Goal: Task Accomplishment & Management: Manage account settings

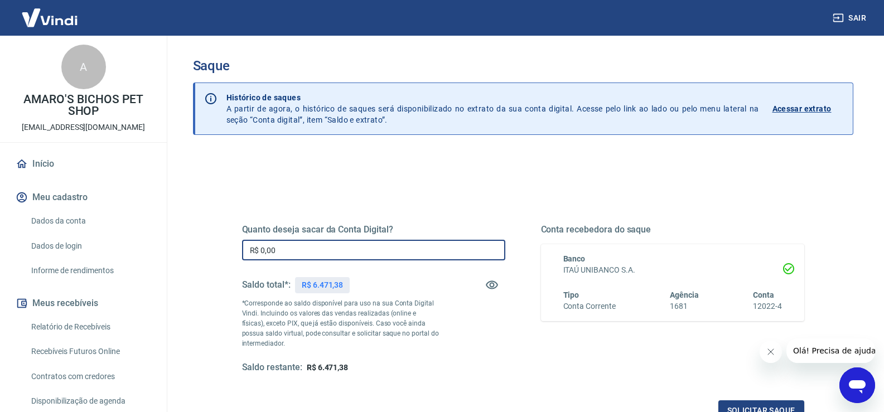
click at [316, 252] on input "R$ 0,00" at bounding box center [373, 250] width 263 height 21
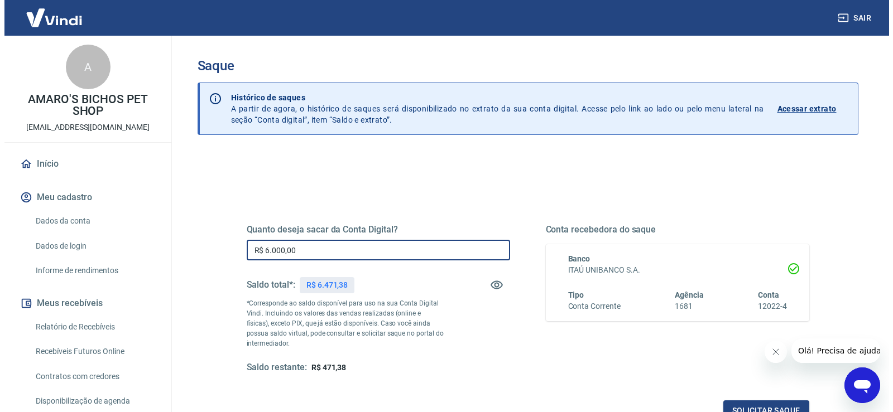
scroll to position [140, 0]
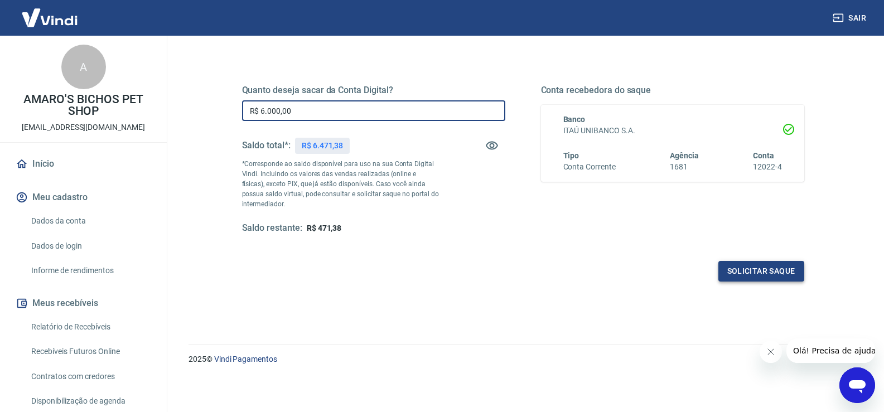
type input "R$ 6.000,00"
click at [745, 274] on button "Solicitar saque" at bounding box center [762, 271] width 86 height 21
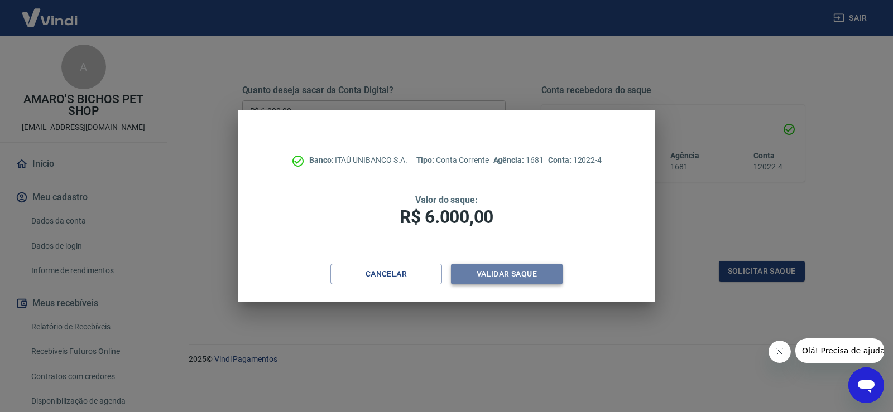
click at [515, 276] on button "Validar saque" at bounding box center [507, 274] width 112 height 21
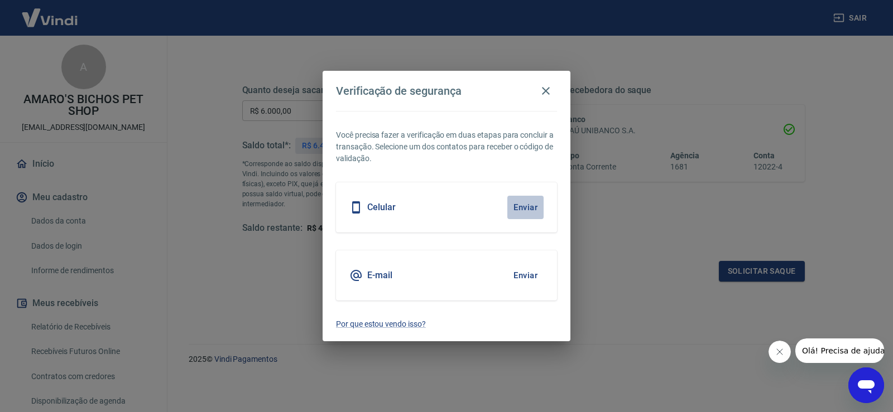
click at [520, 202] on button "Enviar" at bounding box center [525, 207] width 36 height 23
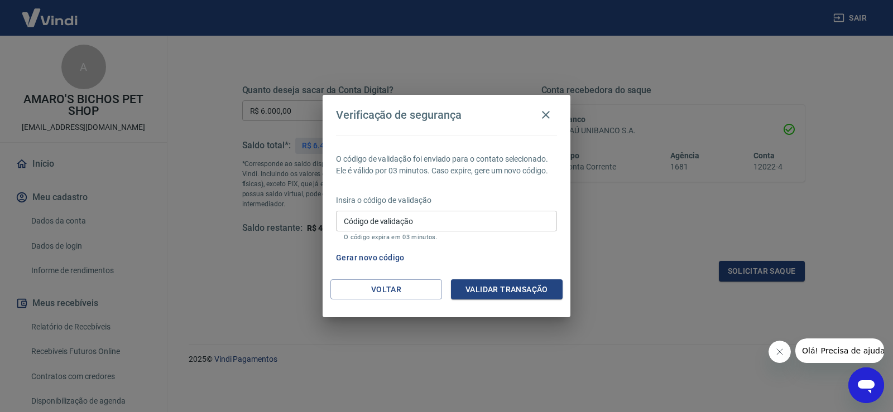
click at [511, 215] on input "Código de validação" at bounding box center [446, 221] width 221 height 21
type input "411840"
click at [511, 292] on button "Validar transação" at bounding box center [507, 290] width 112 height 21
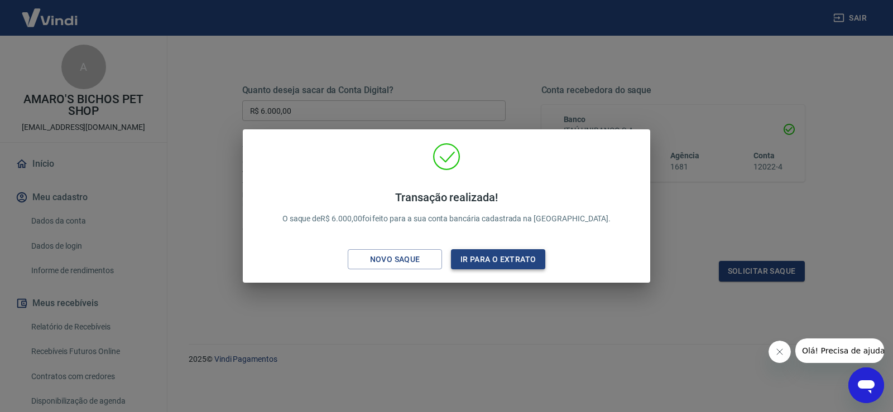
click at [508, 264] on button "Ir para o extrato" at bounding box center [498, 259] width 94 height 21
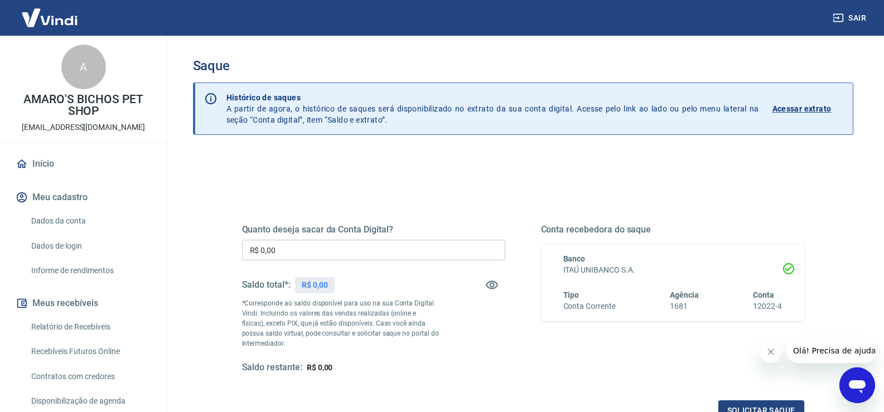
scroll to position [140, 0]
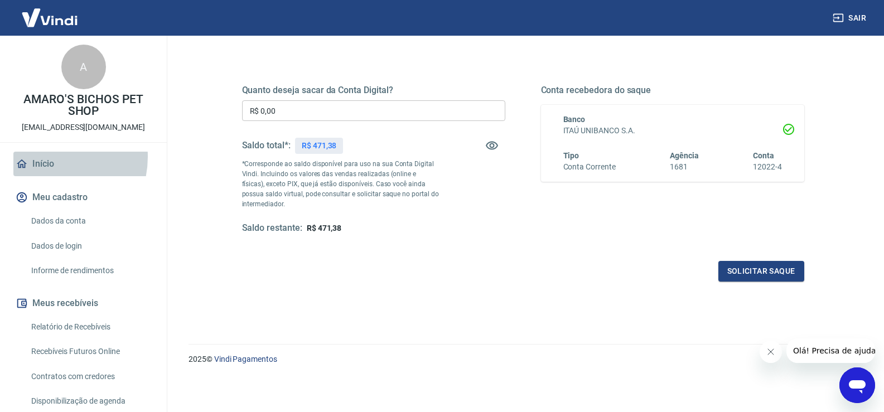
click at [46, 157] on link "Início" at bounding box center [83, 164] width 140 height 25
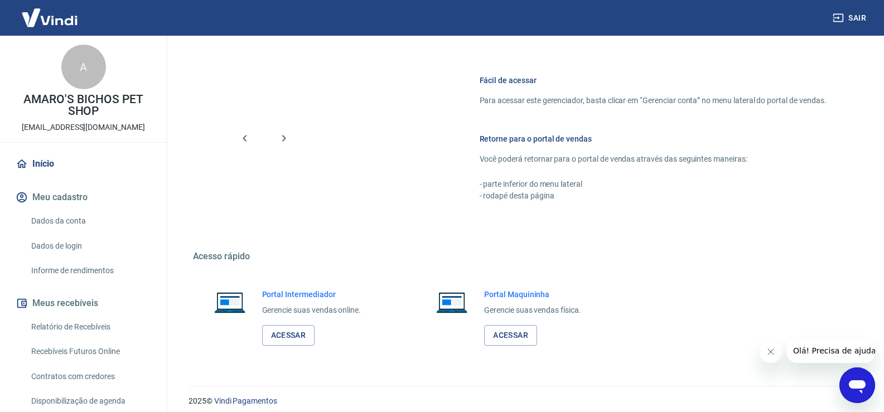
scroll to position [458, 0]
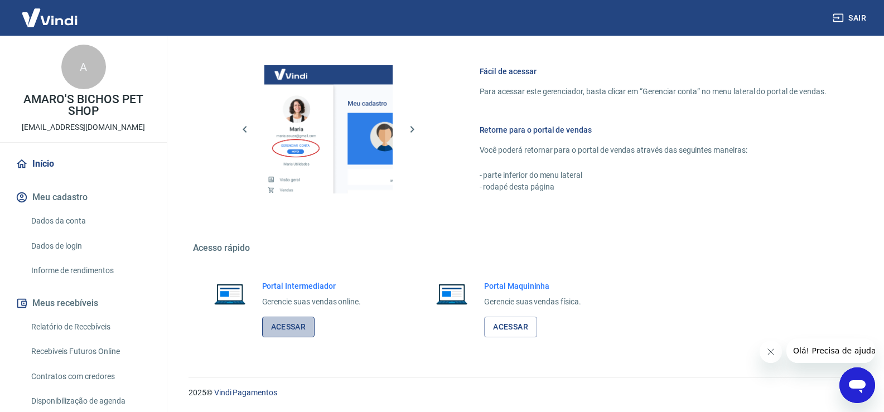
click at [276, 328] on link "Acessar" at bounding box center [288, 327] width 53 height 21
click at [856, 13] on button "Sair" at bounding box center [851, 18] width 40 height 21
